Goal: Transaction & Acquisition: Obtain resource

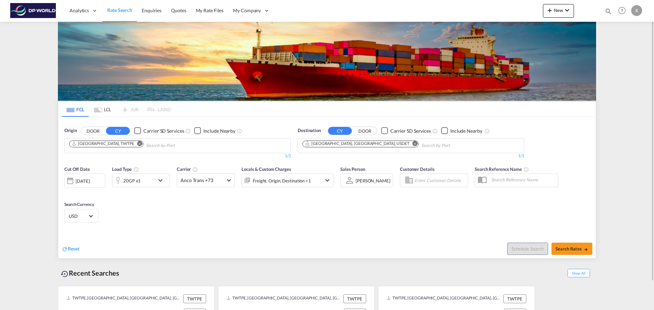
click at [137, 144] on md-icon "Remove" at bounding box center [139, 143] width 5 height 5
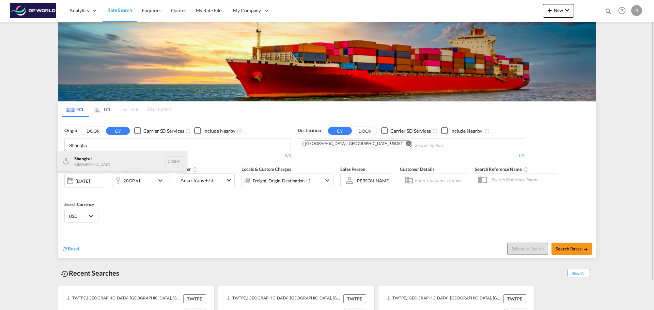
type input "Shangha"
click at [109, 151] on div "Shangha i [GEOGRAPHIC_DATA] CNSHA" at bounding box center [121, 161] width 129 height 20
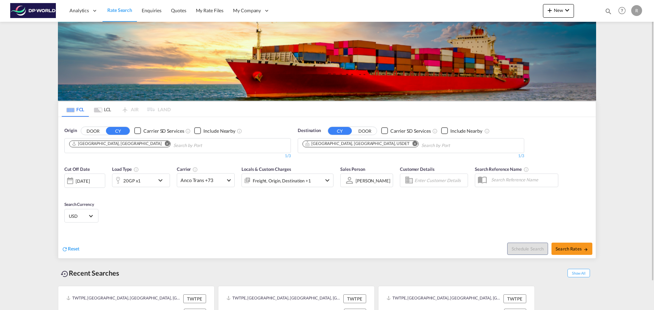
scroll to position [31, 0]
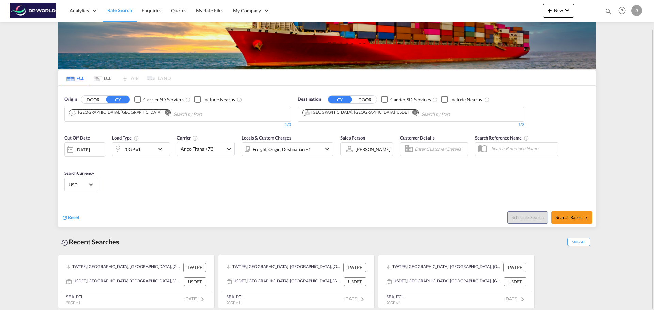
click at [165, 153] on md-icon "icon-chevron-down" at bounding box center [162, 149] width 12 height 8
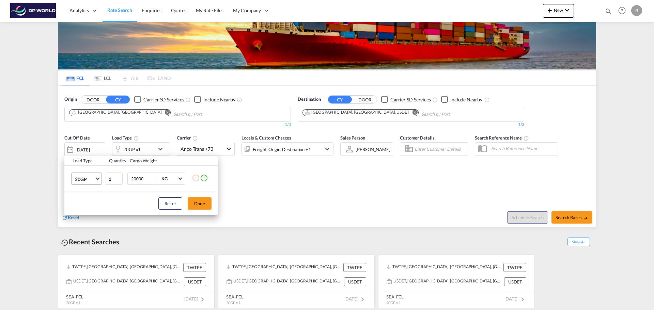
click at [100, 182] on md-select-value "20GP" at bounding box center [87, 179] width 27 height 12
click at [95, 212] on md-option "40HC" at bounding box center [92, 212] width 46 height 16
click at [121, 201] on div "Reset Done" at bounding box center [140, 203] width 153 height 23
click at [202, 207] on button "Done" at bounding box center [200, 203] width 24 height 12
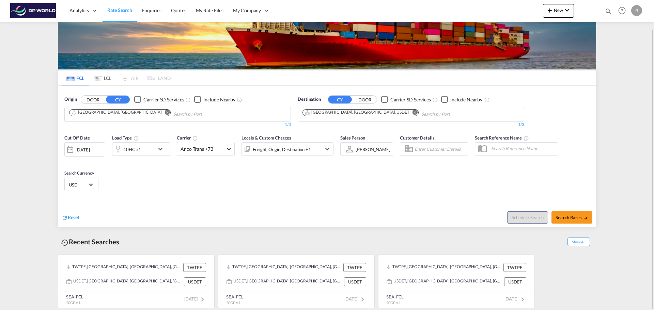
click at [90, 151] on div "[DATE]" at bounding box center [83, 150] width 14 height 6
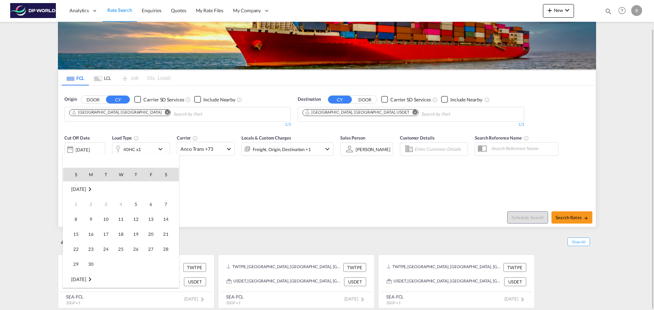
scroll to position [271, 0]
click at [102, 264] on span "30" at bounding box center [106, 264] width 14 height 14
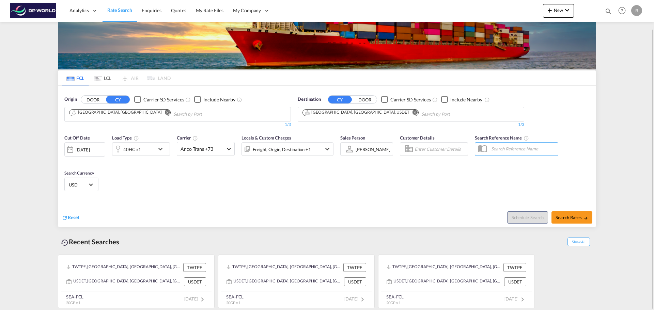
click at [264, 196] on div "Cut Off Date [DATE] [DATE] Load Type 40HC x1 Carrier Anco Trans +73 Online Rate…" at bounding box center [326, 164] width 537 height 66
drag, startPoint x: 571, startPoint y: 216, endPoint x: 103, endPoint y: 112, distance: 479.2
click at [98, 116] on form "Origin DOOR CY Carrier SD Services Include Nearby [GEOGRAPHIC_DATA], [GEOGRAPHI…" at bounding box center [326, 156] width 537 height 141
click at [573, 219] on span "Search Rates" at bounding box center [571, 217] width 33 height 5
type input "CNSHA to USDET / [DATE]"
